Goal: Browse casually: Explore the website without a specific task or goal

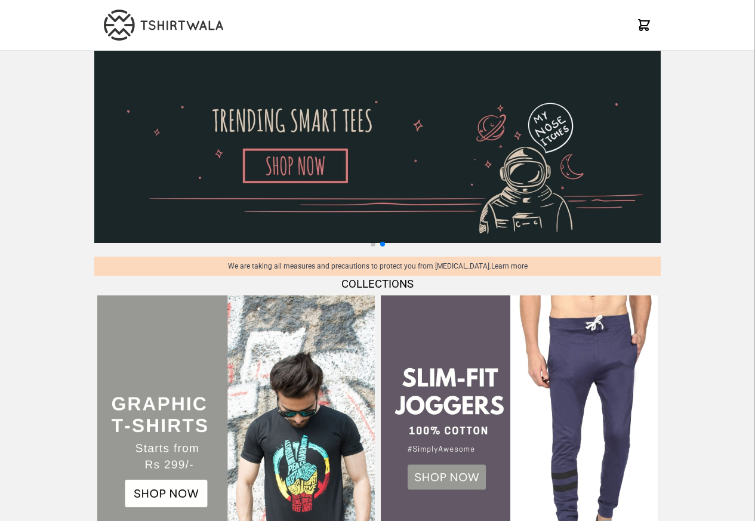
click at [274, 195] on img at bounding box center [377, 147] width 567 height 192
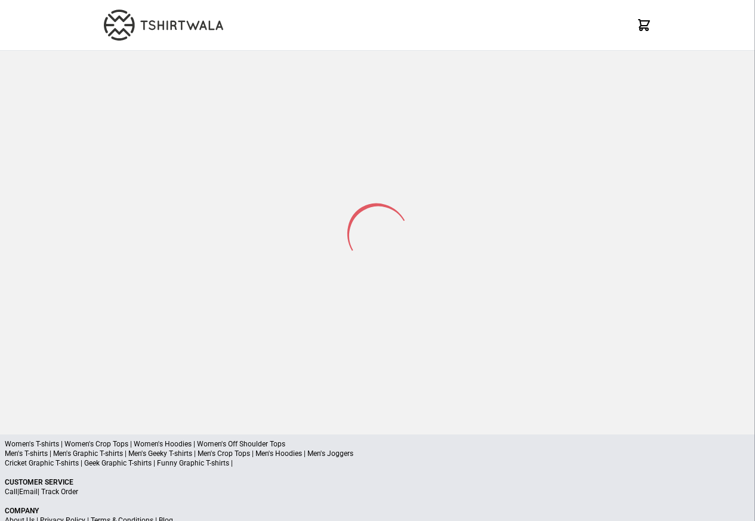
select select "*********"
